Goal: Communication & Community: Participate in discussion

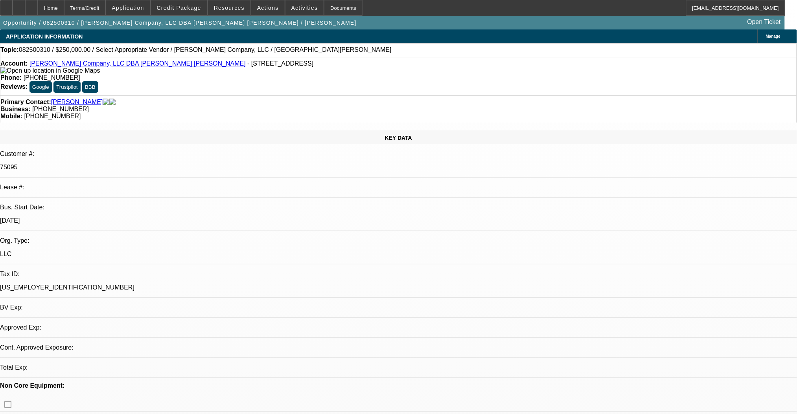
select select "0"
select select "2"
select select "0.1"
select select "4"
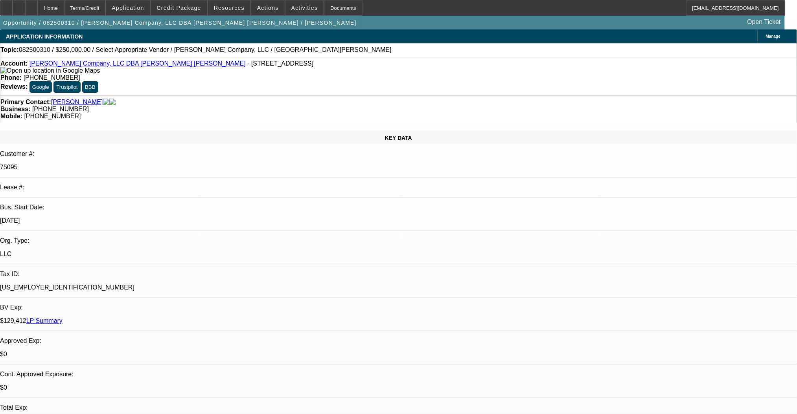
click at [64, 67] on link "[PERSON_NAME] Company, LLC DBA [PERSON_NAME] [PERSON_NAME]" at bounding box center [137, 63] width 216 height 7
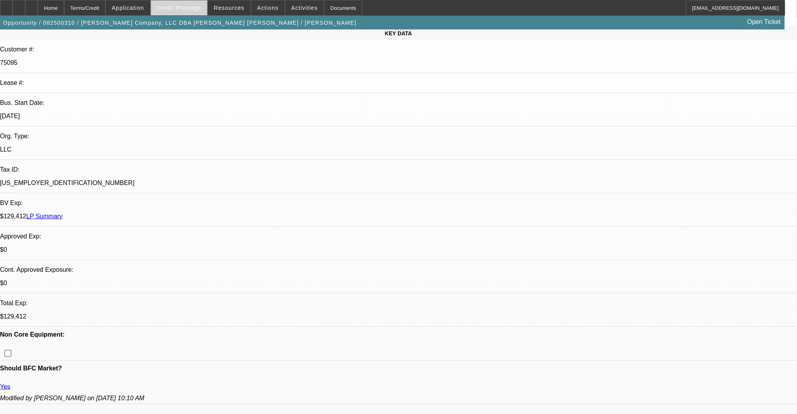
click at [173, 5] on span "Credit Package" at bounding box center [179, 8] width 44 height 6
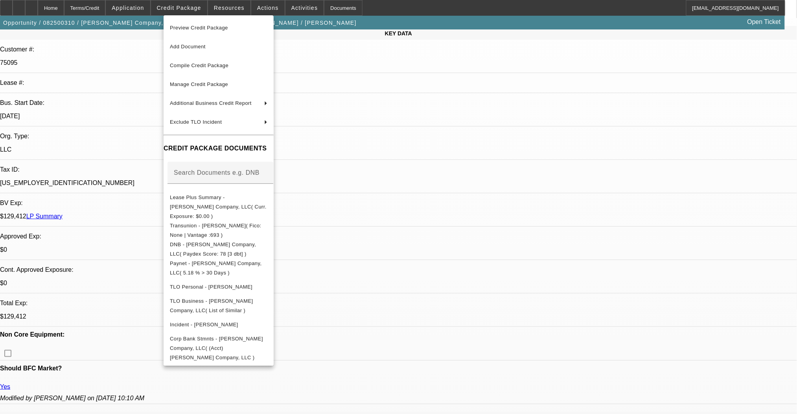
drag, startPoint x: 120, startPoint y: 150, endPoint x: 90, endPoint y: 155, distance: 30.8
click at [120, 150] on div at bounding box center [398, 207] width 797 height 414
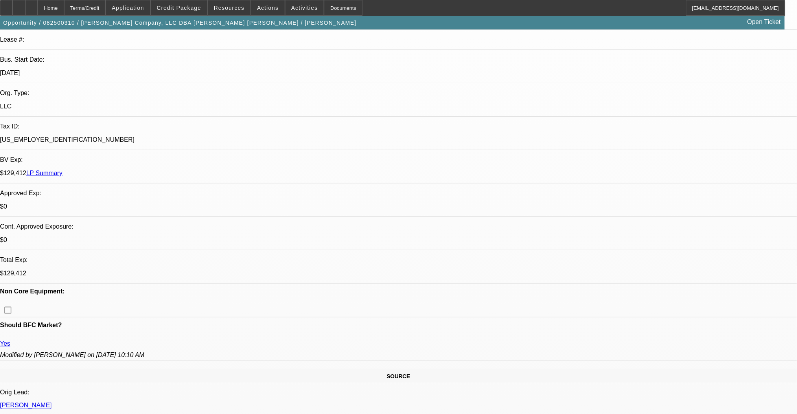
scroll to position [0, 0]
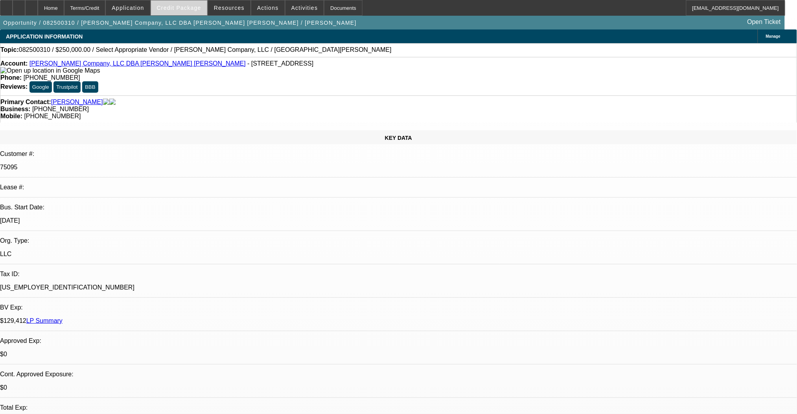
click at [181, 8] on span "Credit Package" at bounding box center [179, 8] width 44 height 6
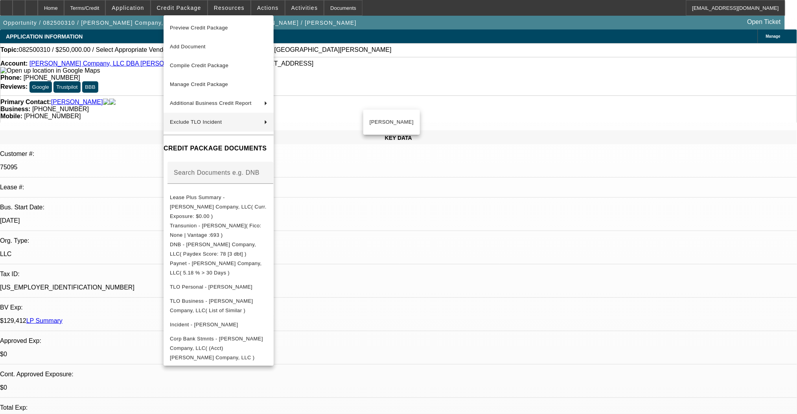
click at [137, 88] on div at bounding box center [398, 207] width 797 height 414
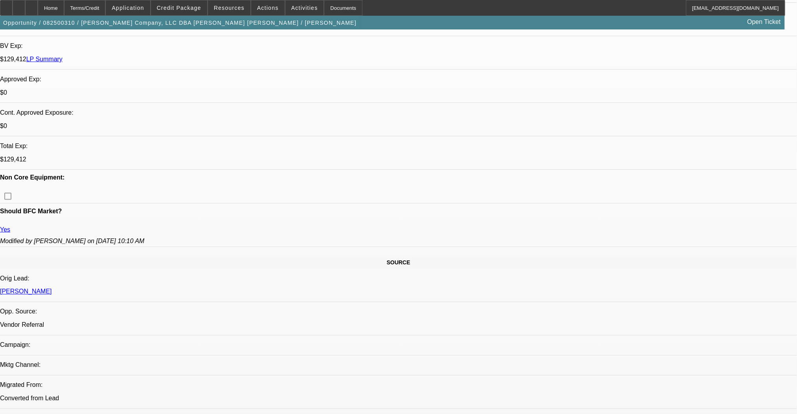
scroll to position [367, 0]
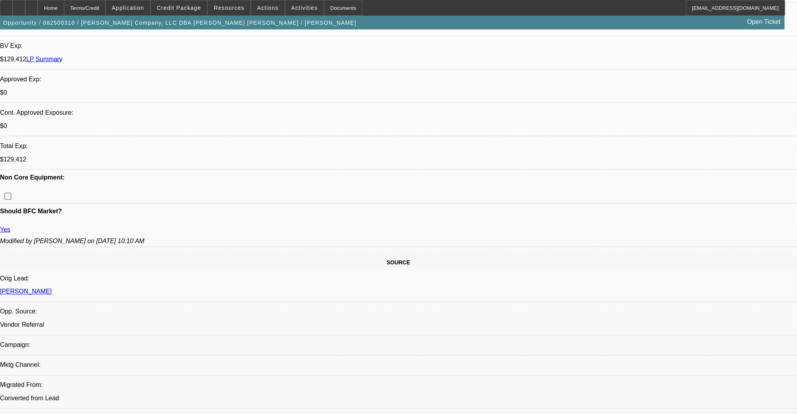
scroll to position [524, 0]
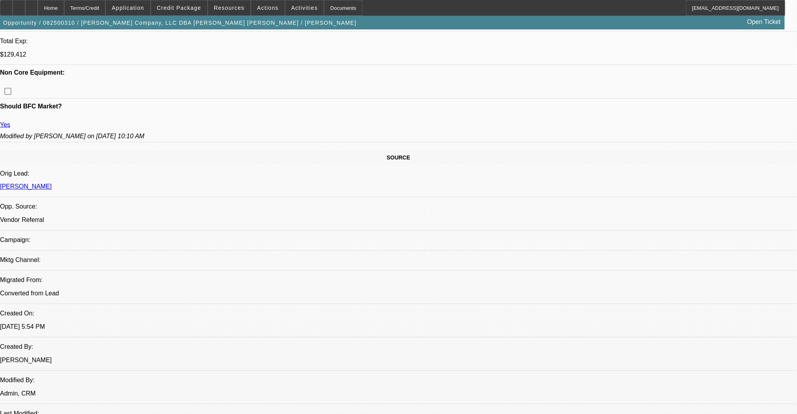
scroll to position [315, 0]
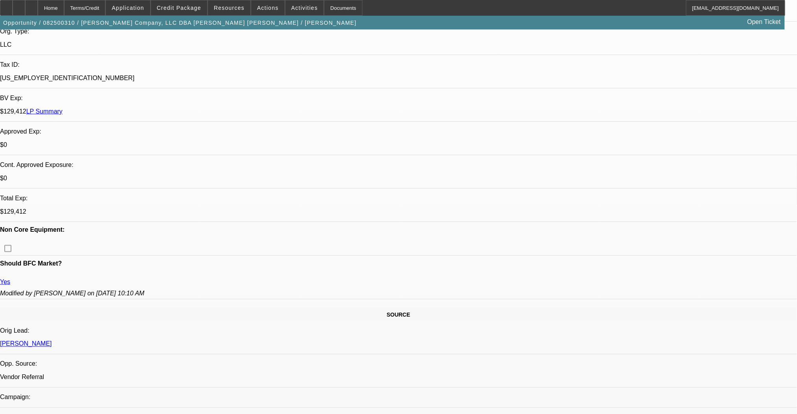
scroll to position [367, 0]
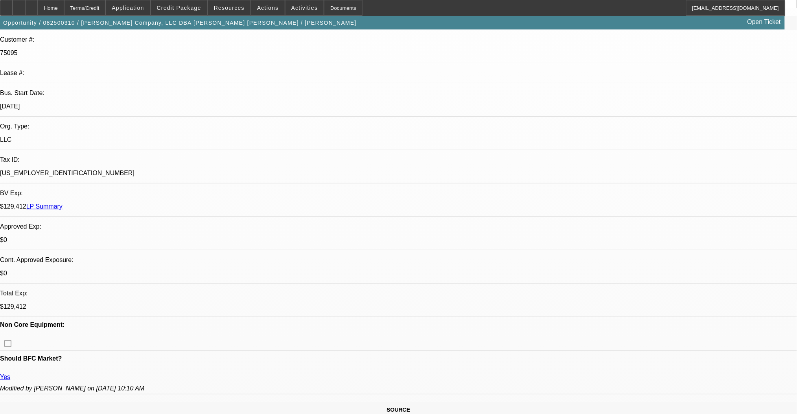
scroll to position [262, 0]
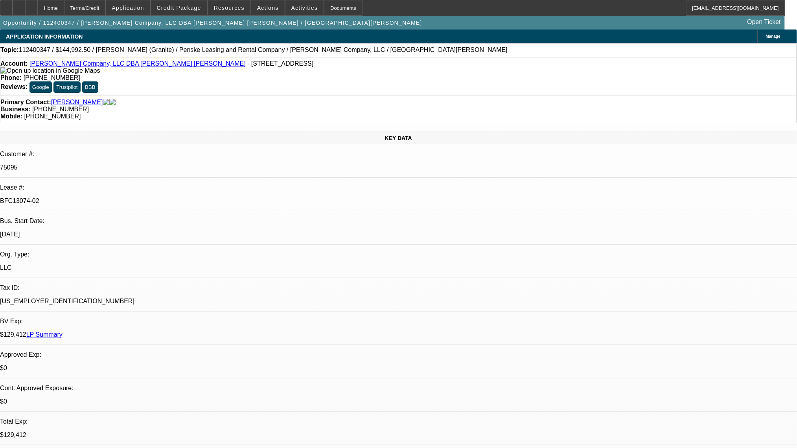
select select "0"
select select "2"
select select "0"
select select "6"
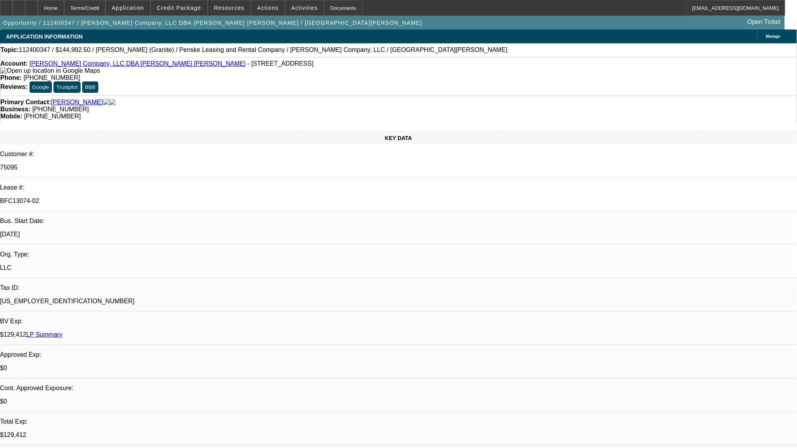
select select "0"
select select "2"
select select "0"
select select "6"
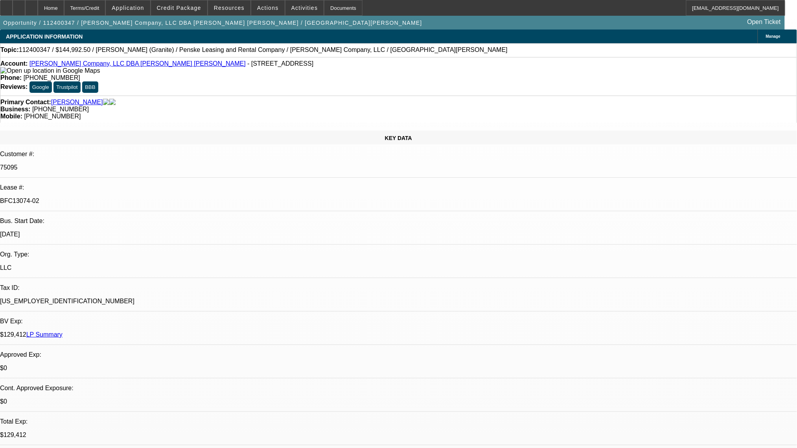
select select "0"
select select "2"
select select "0"
select select "6"
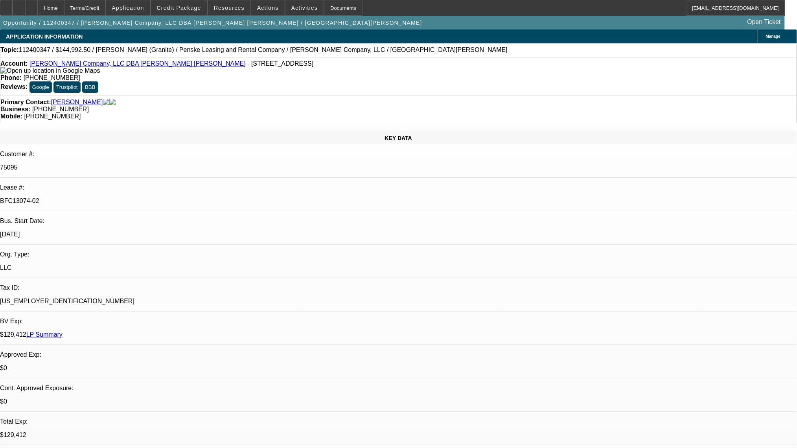
select select "0"
select select "2"
select select "0"
select select "6"
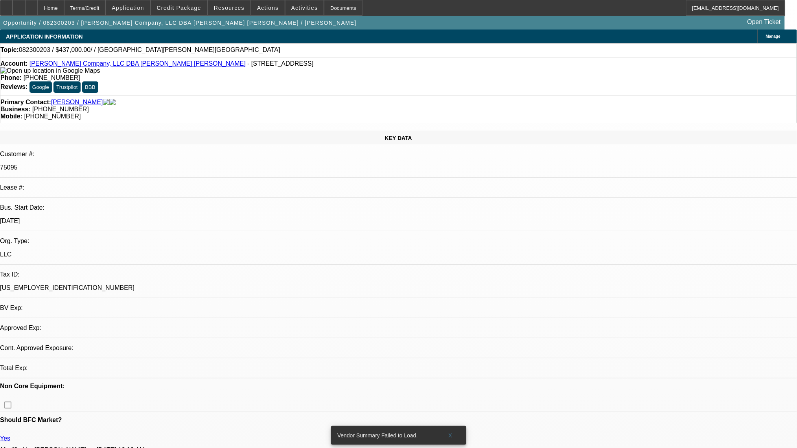
select select "0"
select select "2"
select select "0.1"
select select "4"
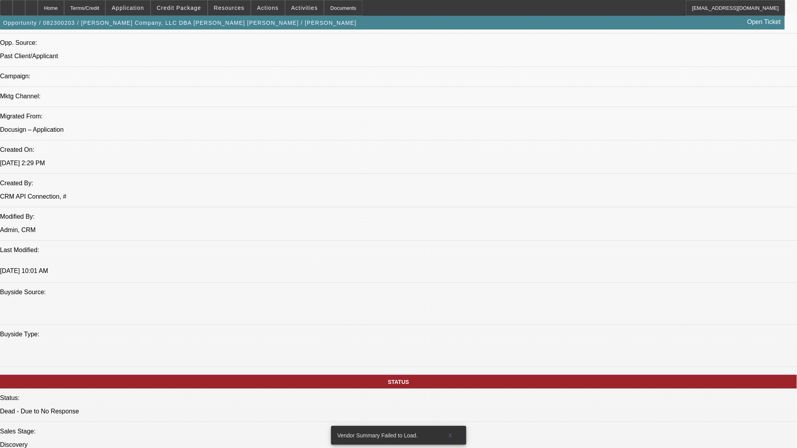
scroll to position [419, 0]
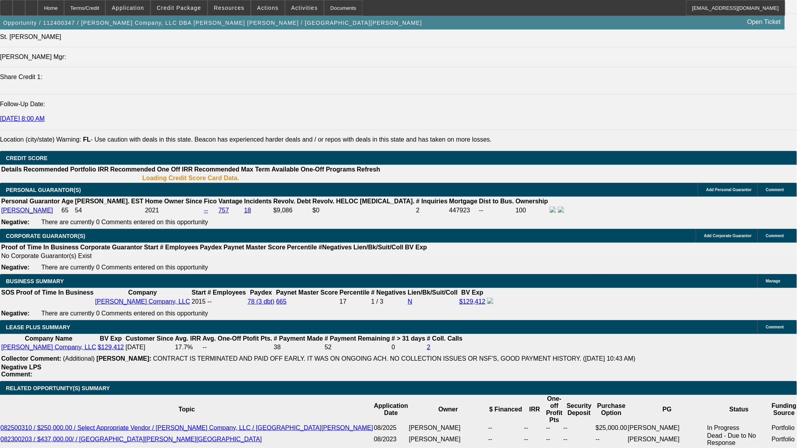
select select "0"
select select "2"
select select "0"
select select "6"
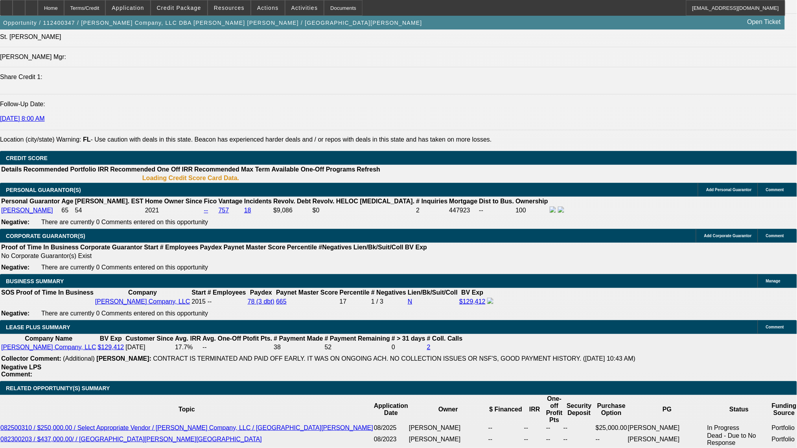
select select "0"
select select "2"
select select "0"
select select "6"
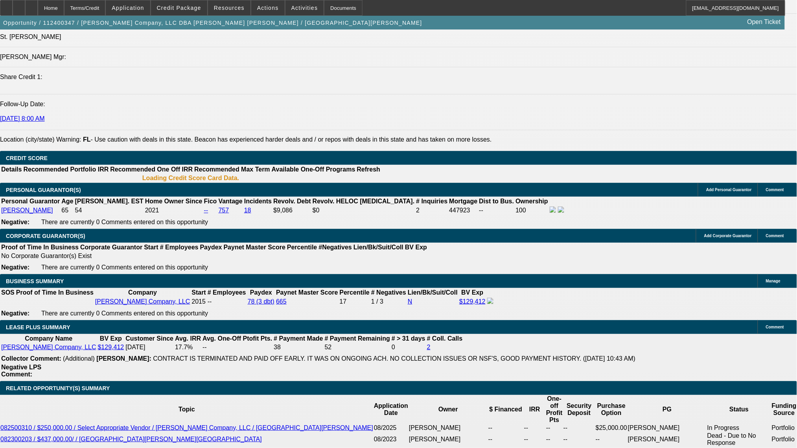
select select "0"
select select "2"
select select "0"
select select "6"
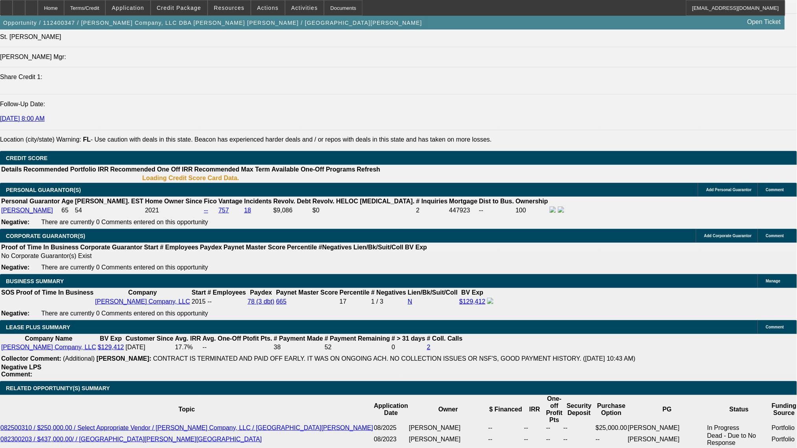
select select "0"
select select "2"
select select "0"
select select "6"
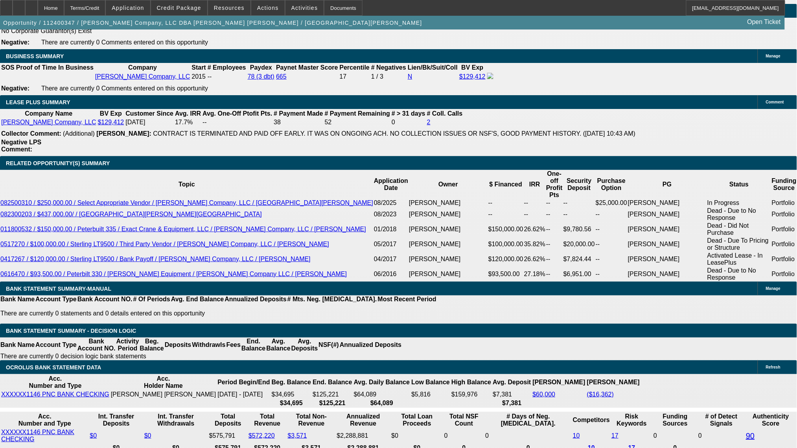
scroll to position [1283, 0]
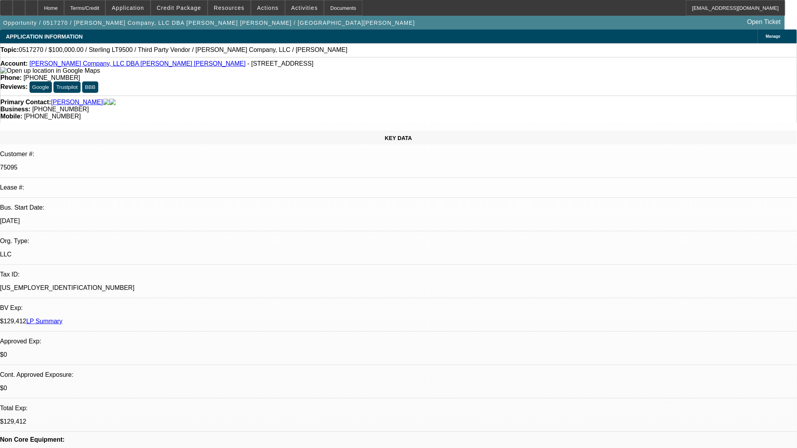
select select "0"
select select "2"
select select "0"
select select "6"
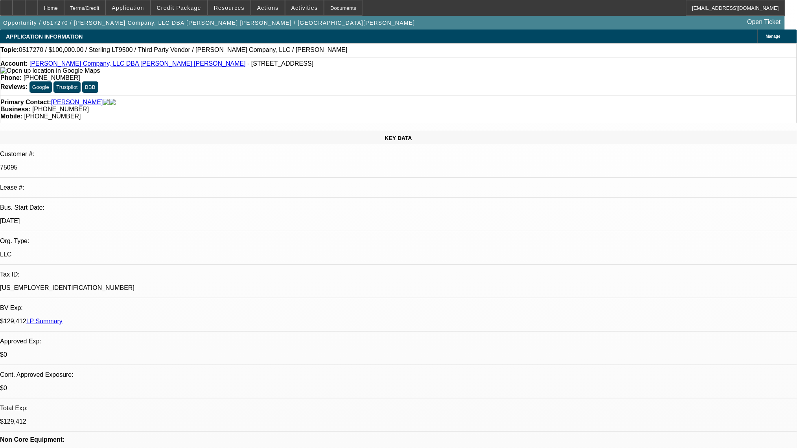
select select "0"
select select "2"
select select "0"
select select "6"
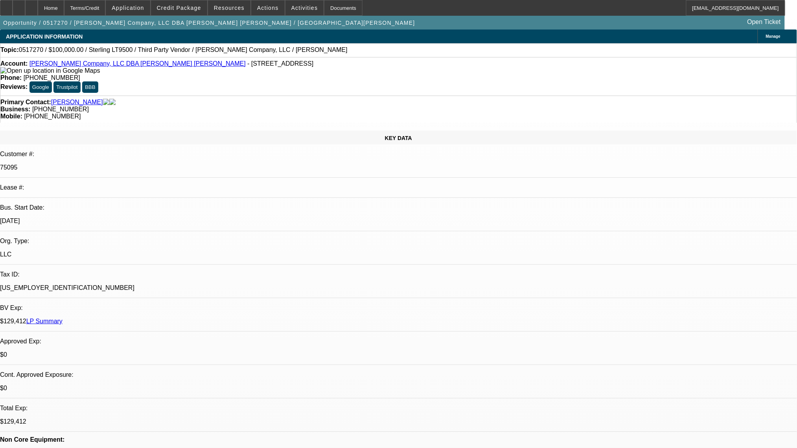
select select "0"
select select "6"
select select "0"
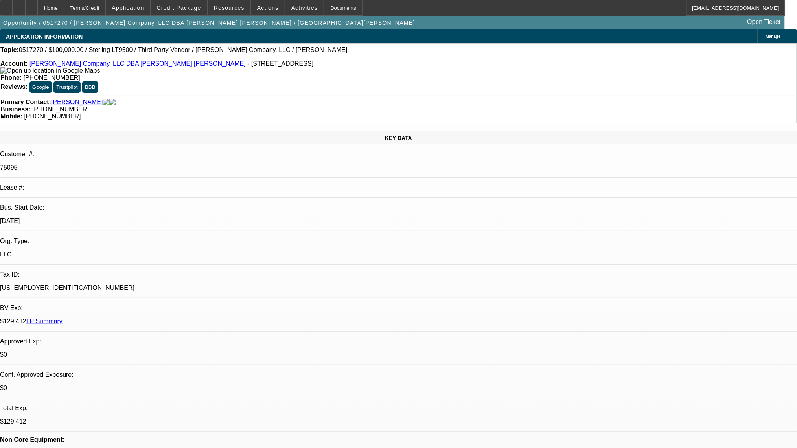
select select "3"
select select "2"
select select "0"
select select "6"
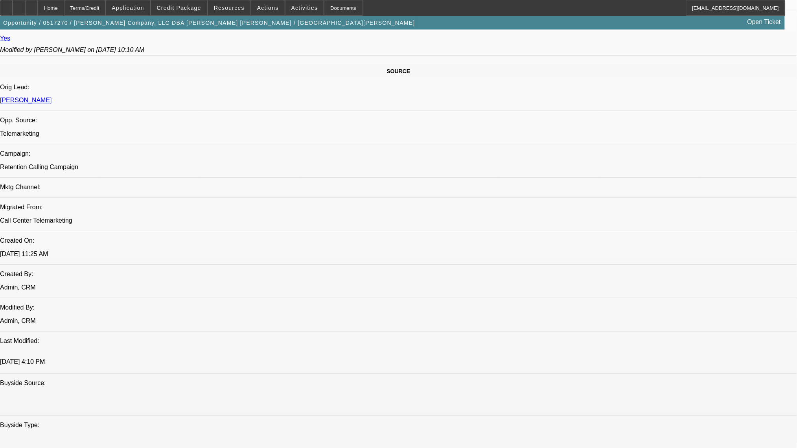
scroll to position [629, 0]
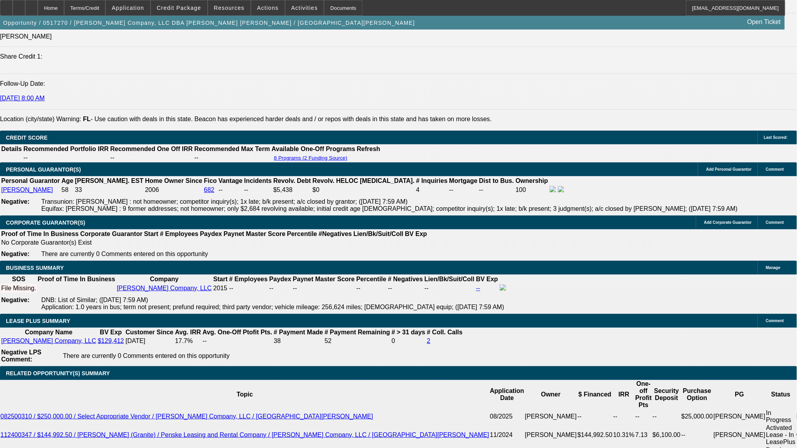
scroll to position [105, 0]
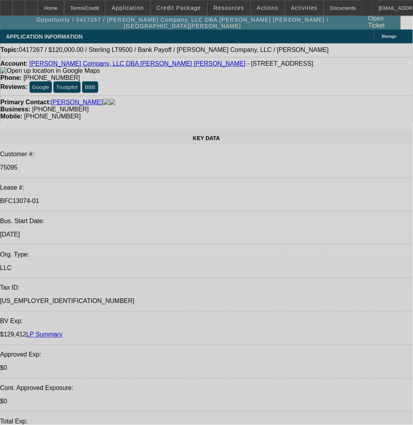
select select "0"
select select "2"
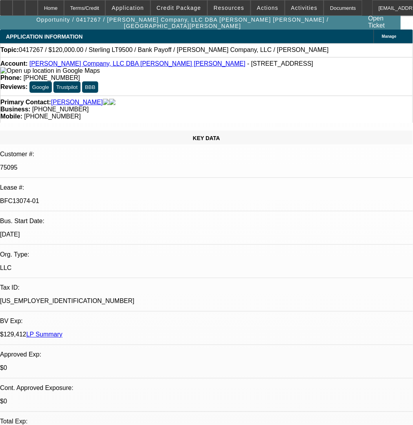
select select "0"
select select "6"
select select "0"
select select "2"
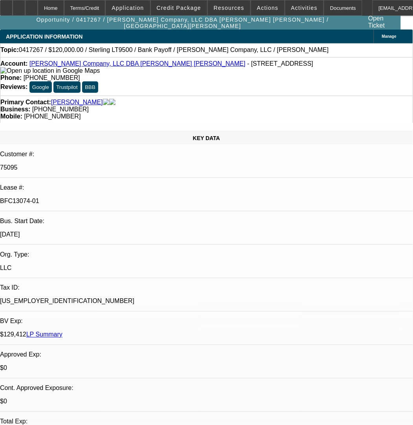
select select "0"
select select "6"
select select "0"
select select "2"
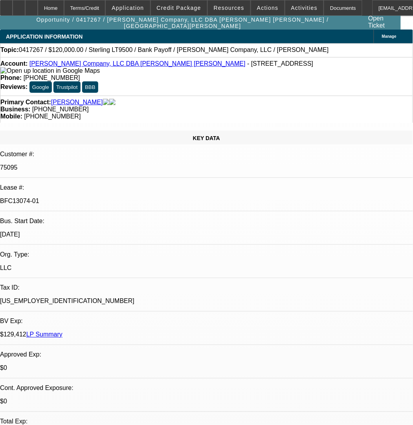
select select "0"
select select "6"
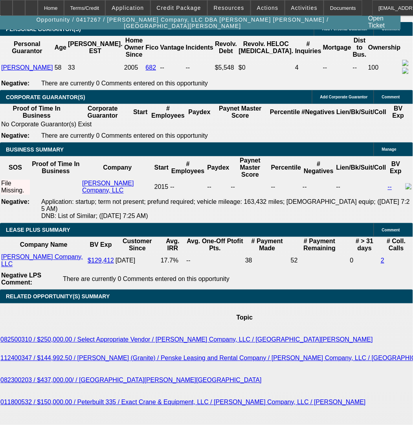
scroll to position [1258, 0]
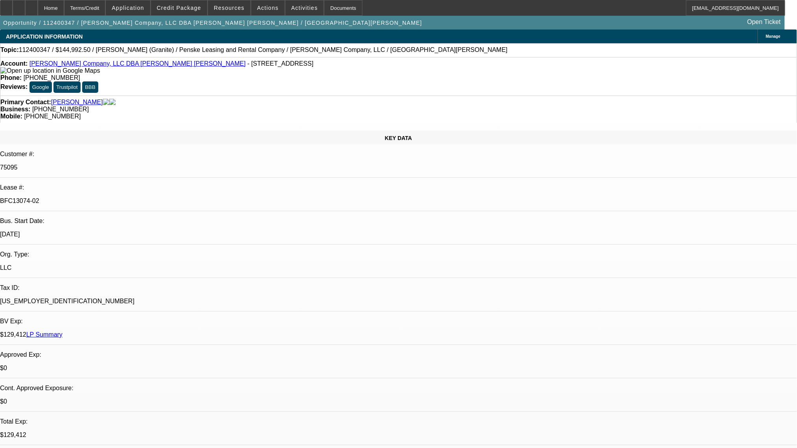
select select "0"
select select "2"
select select "0"
select select "6"
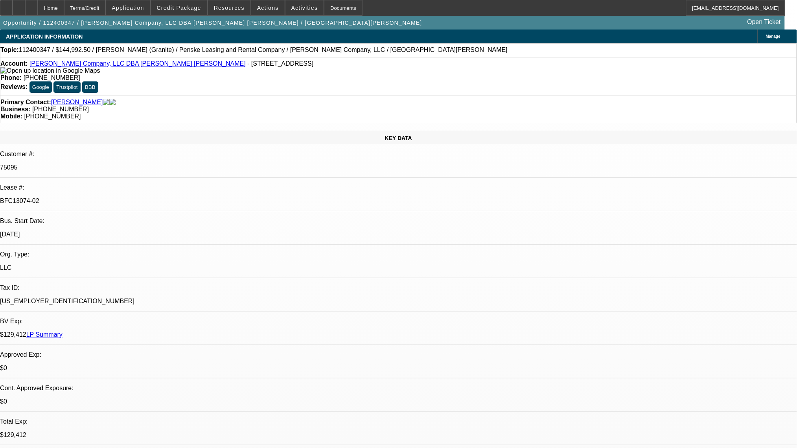
select select "0"
select select "2"
select select "0"
select select "6"
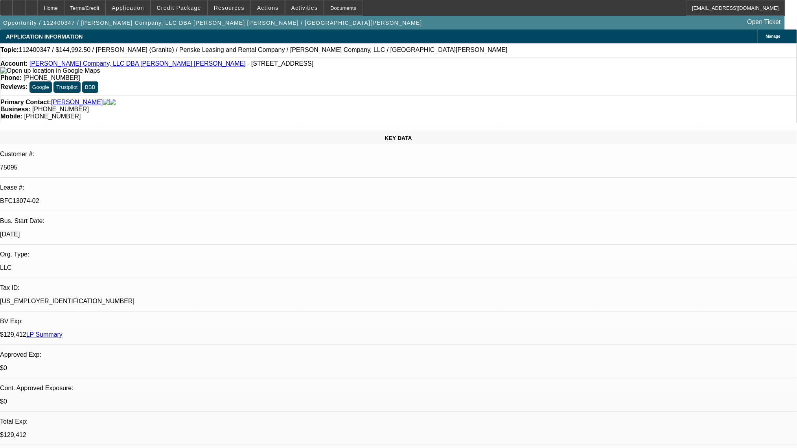
select select "0"
select select "2"
select select "0"
select select "6"
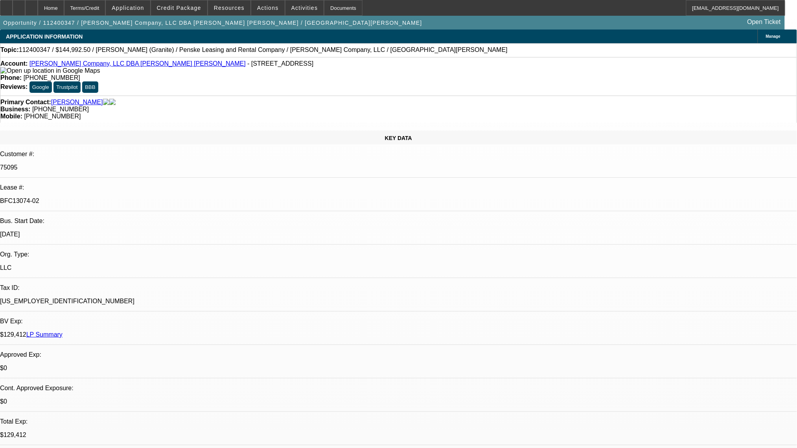
select select "0"
select select "2"
select select "0"
select select "6"
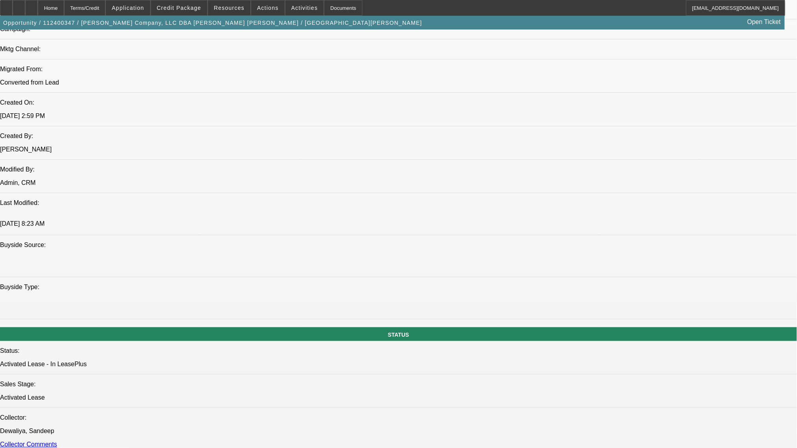
scroll to position [462, 0]
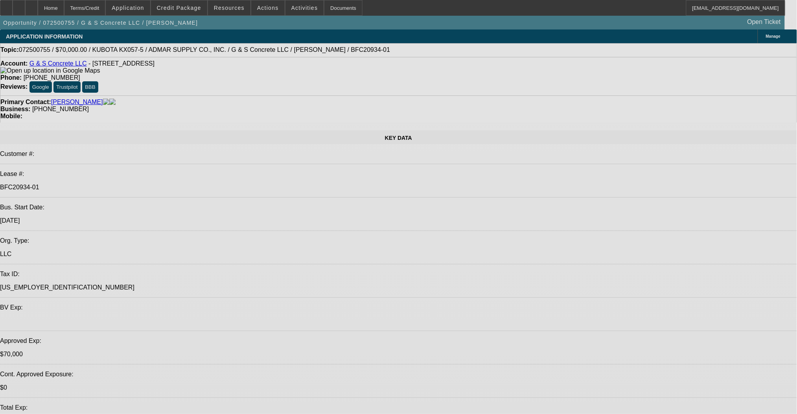
select select "0"
select select "2"
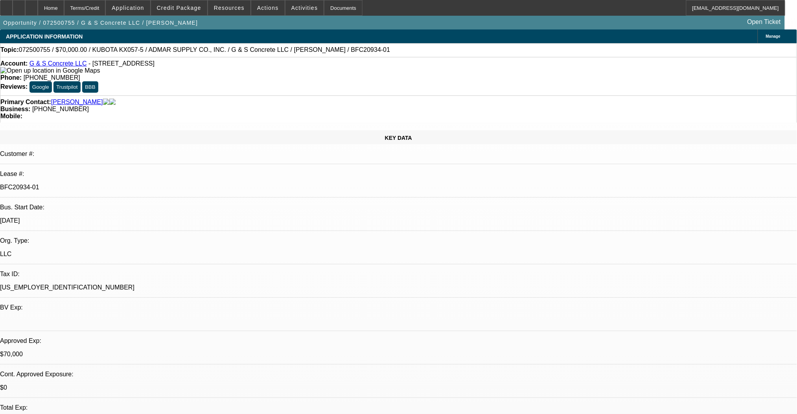
select select "0"
select select "6"
select select "0"
select select "2"
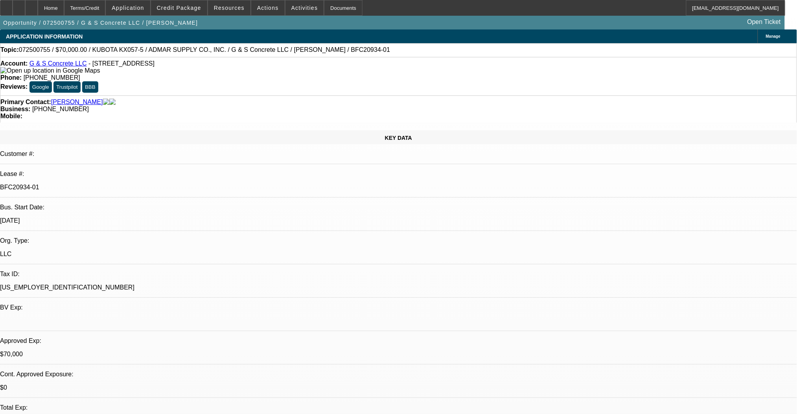
select select "0"
select select "6"
select select "0"
select select "2"
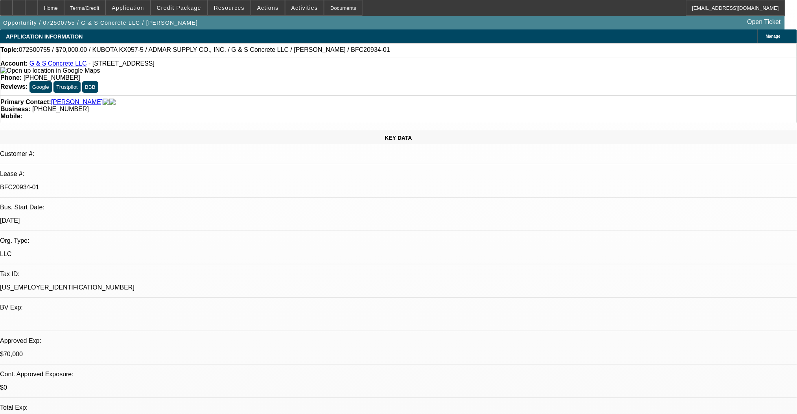
select select "0"
select select "6"
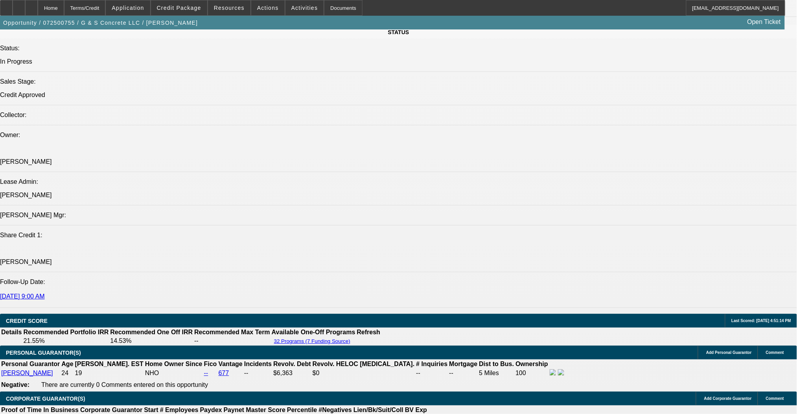
scroll to position [996, 0]
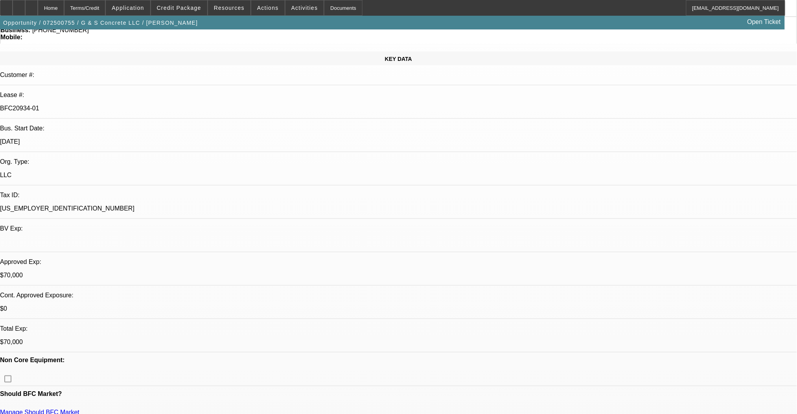
scroll to position [52, 0]
